Goal: Task Accomplishment & Management: Manage account settings

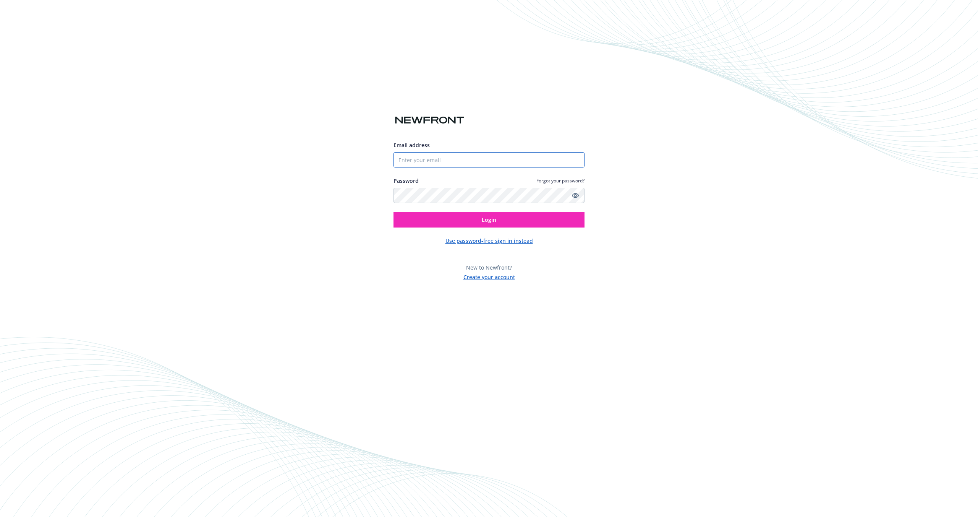
click at [433, 157] on input "Email address" at bounding box center [489, 159] width 191 height 15
type input "[PERSON_NAME][EMAIL_ADDRESS][PERSON_NAME][DOMAIN_NAME]"
click at [447, 216] on button "Login" at bounding box center [489, 219] width 191 height 15
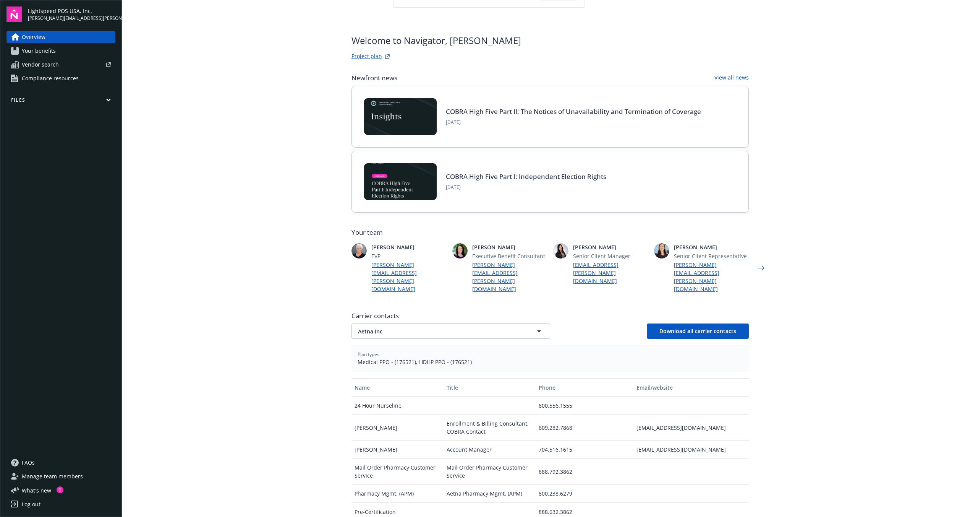
click at [109, 100] on icon "button" at bounding box center [108, 100] width 3 height 2
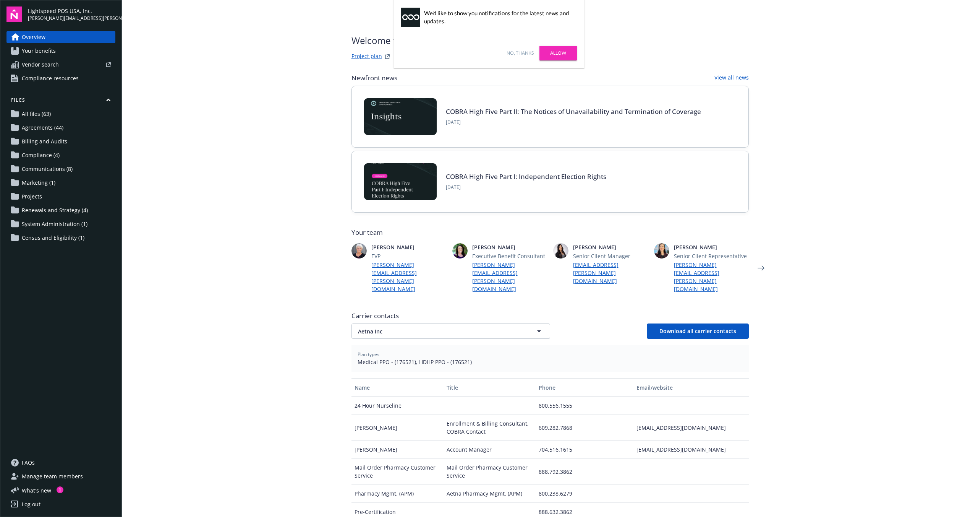
click at [36, 179] on span "Marketing (1)" at bounding box center [39, 183] width 34 height 12
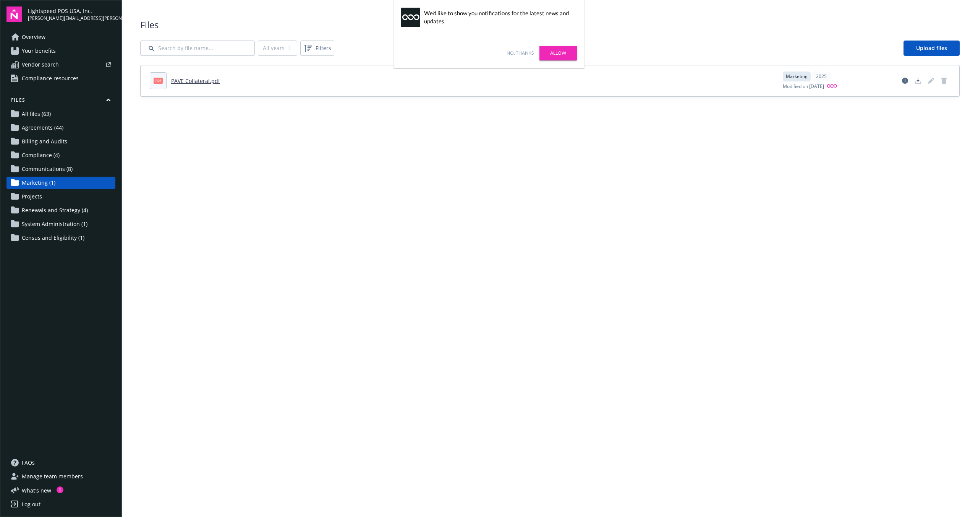
click at [30, 198] on span "Projects" at bounding box center [32, 196] width 20 height 12
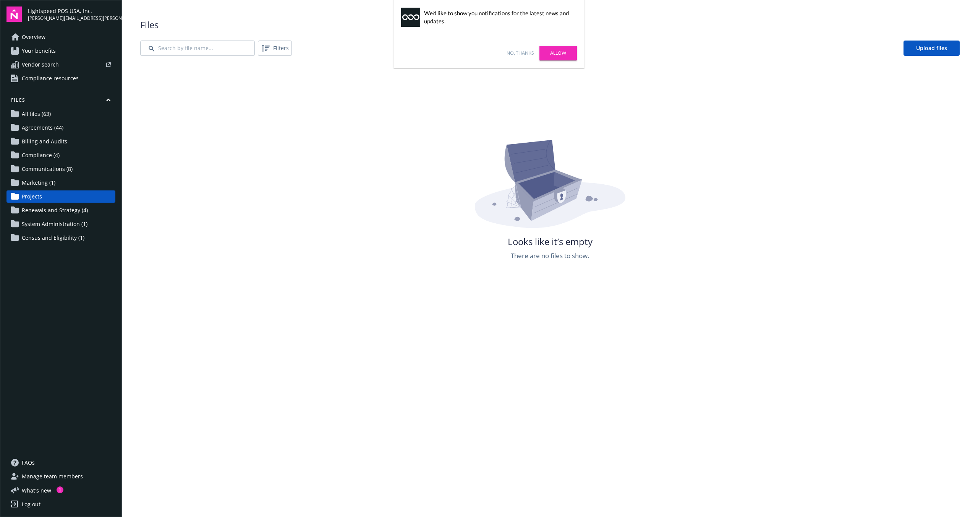
click at [31, 205] on span "Renewals and Strategy (4)" at bounding box center [55, 210] width 66 height 12
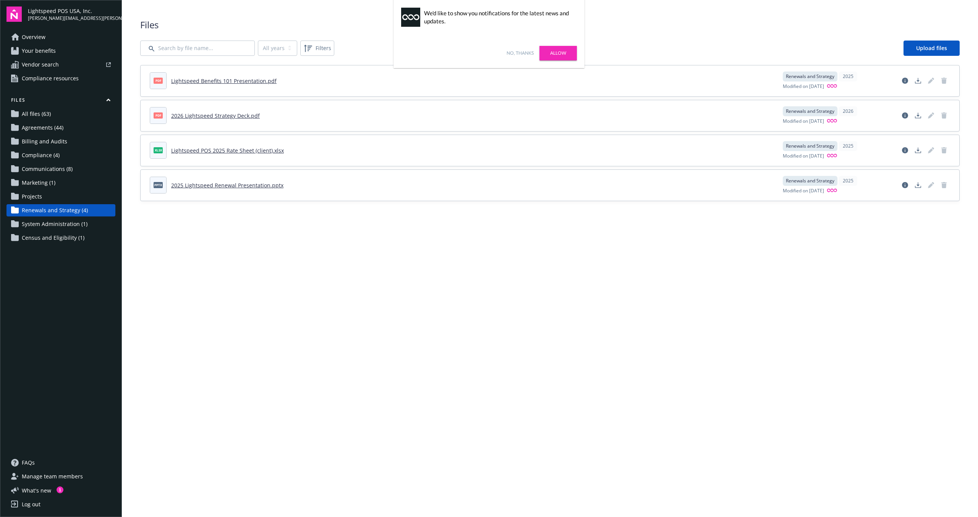
click at [553, 50] on link "Allow" at bounding box center [558, 53] width 37 height 15
click at [206, 286] on main "Upload progress Files All years 2026 2025 Filters Upload files pdf Lightspeed B…" at bounding box center [550, 258] width 856 height 517
click at [620, 25] on span "Files" at bounding box center [550, 24] width 820 height 13
click at [398, 36] on div "Files All years 2026 2025 Filters Upload files pdf Lightspeed Benefits 101 Pres…" at bounding box center [550, 109] width 820 height 183
